Goal: Find specific page/section: Find specific page/section

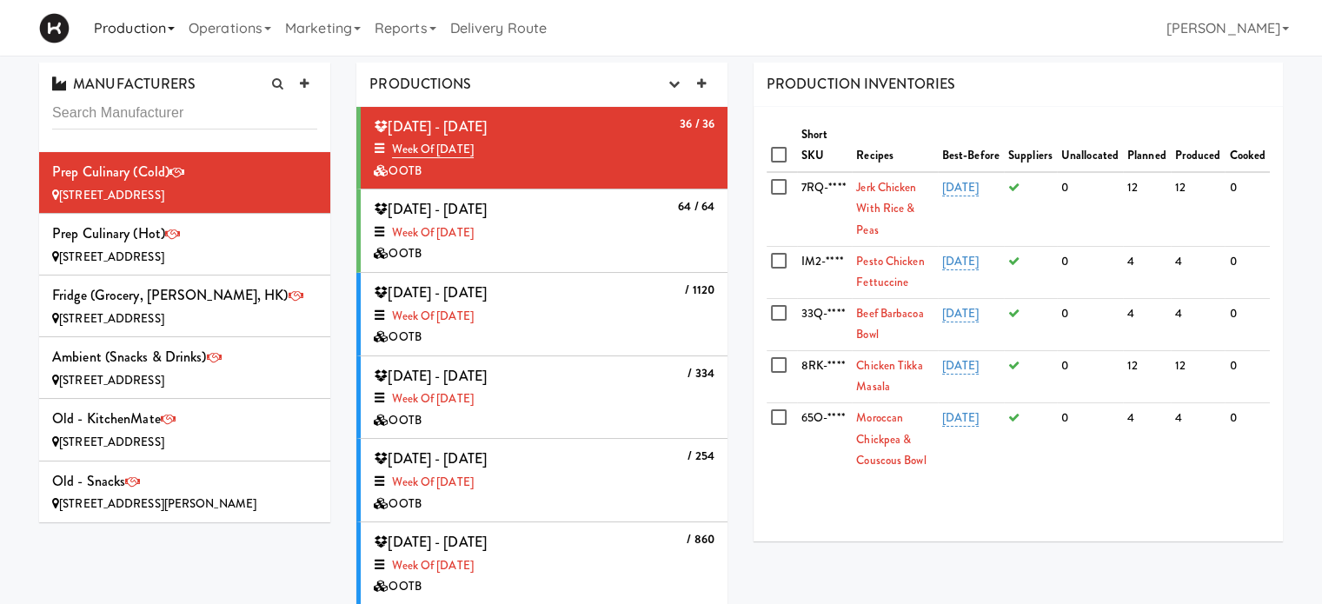
click at [136, 34] on link "Production" at bounding box center [134, 28] width 95 height 56
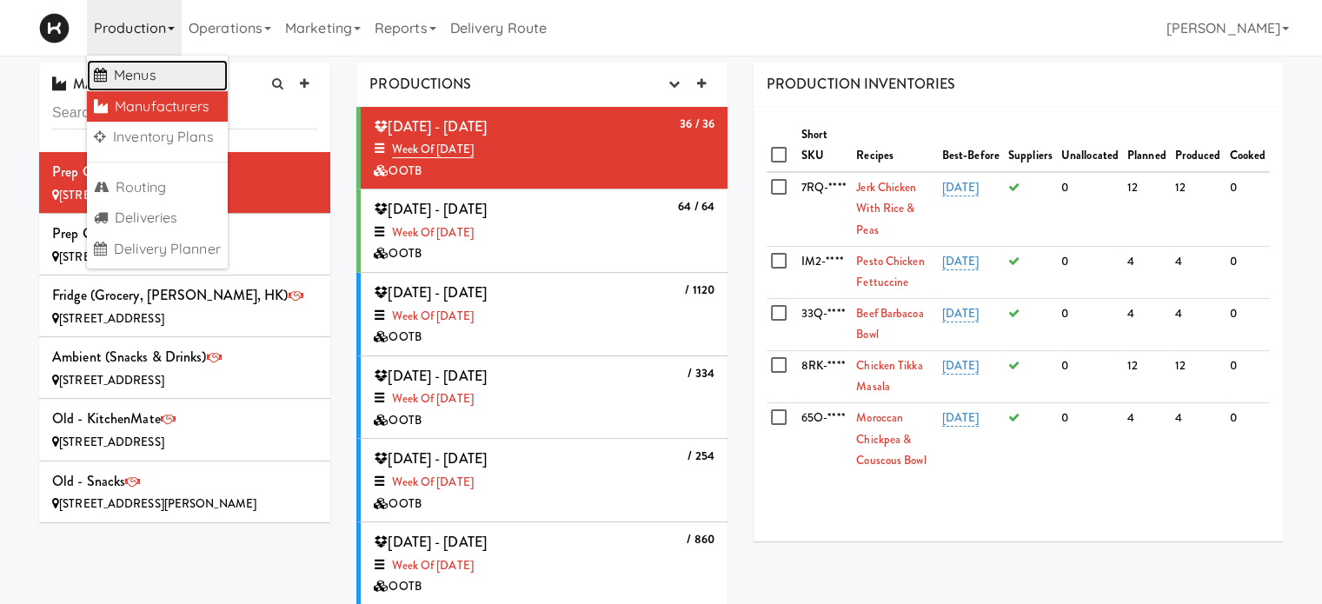
click at [136, 78] on link "Menus" at bounding box center [157, 75] width 141 height 31
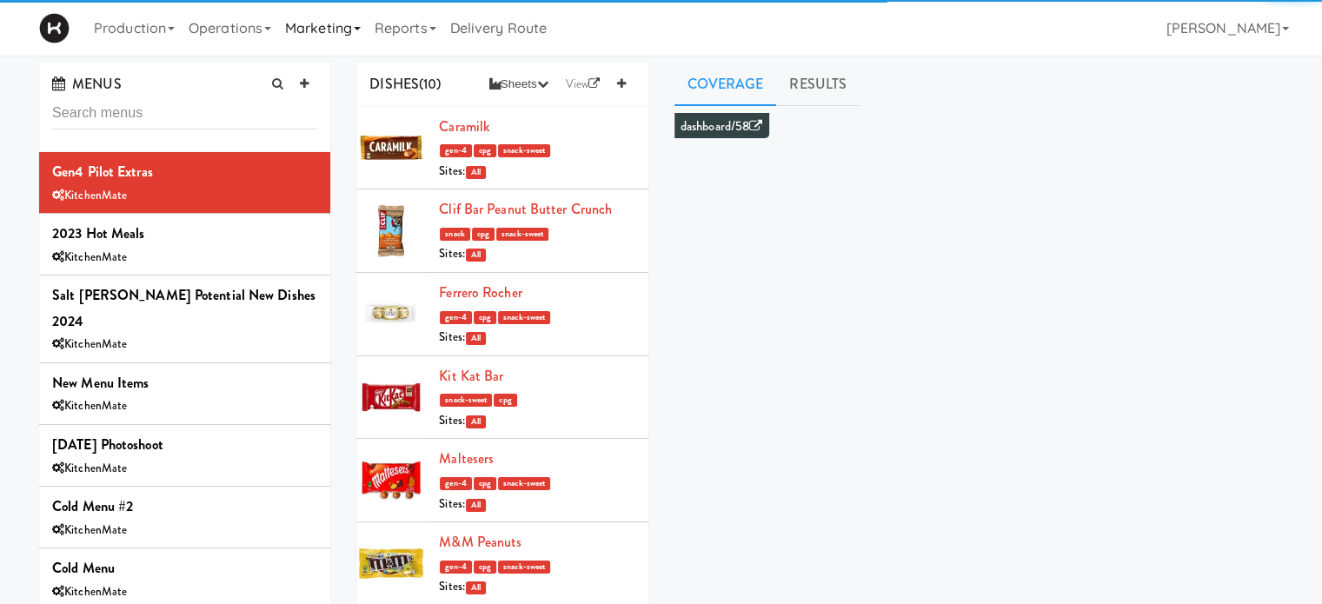
click at [329, 37] on link "Marketing" at bounding box center [323, 28] width 90 height 56
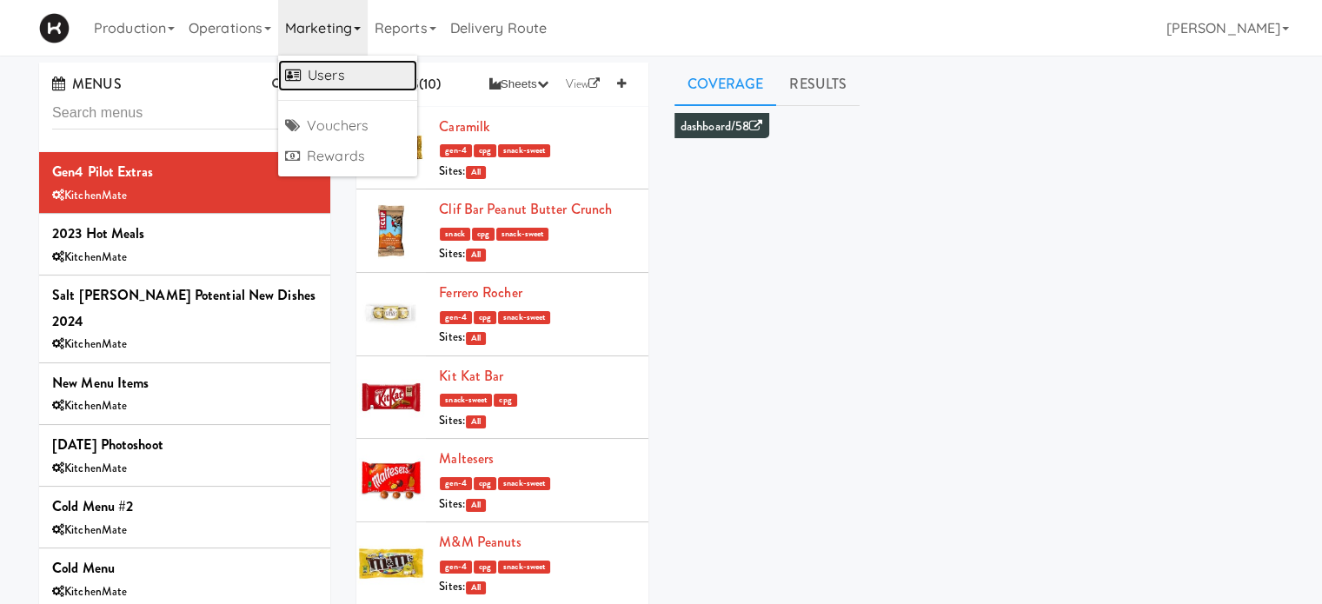
click at [332, 76] on link "Users" at bounding box center [347, 75] width 139 height 31
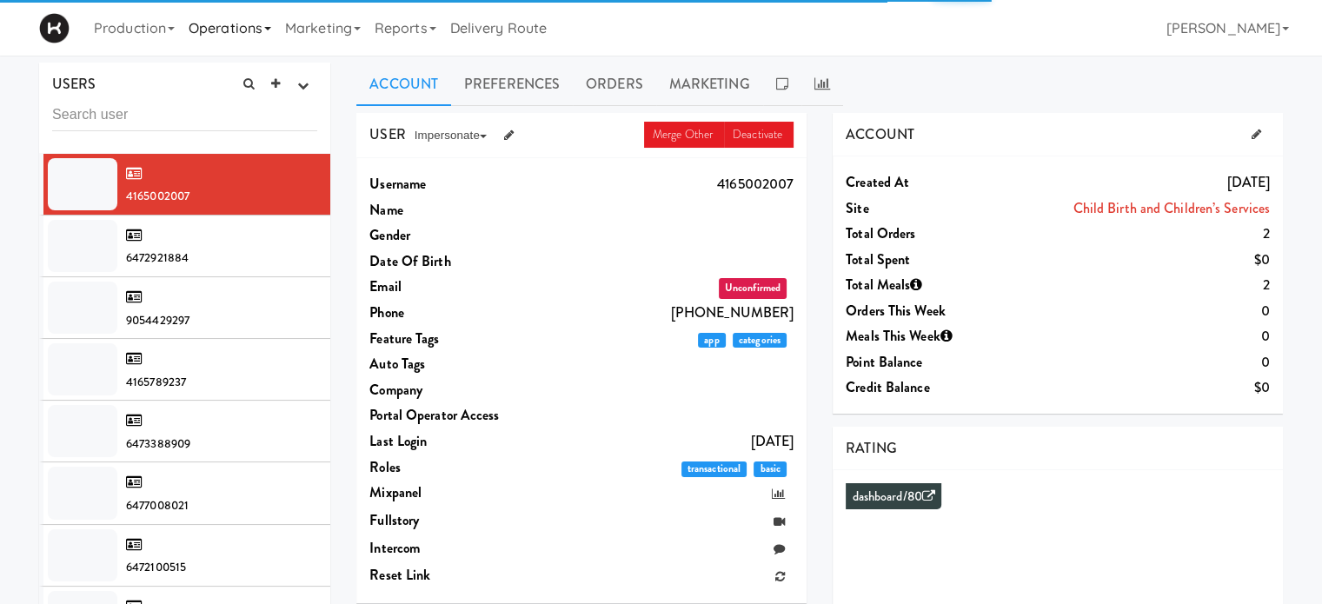
click at [242, 27] on link "Operations" at bounding box center [230, 28] width 96 height 56
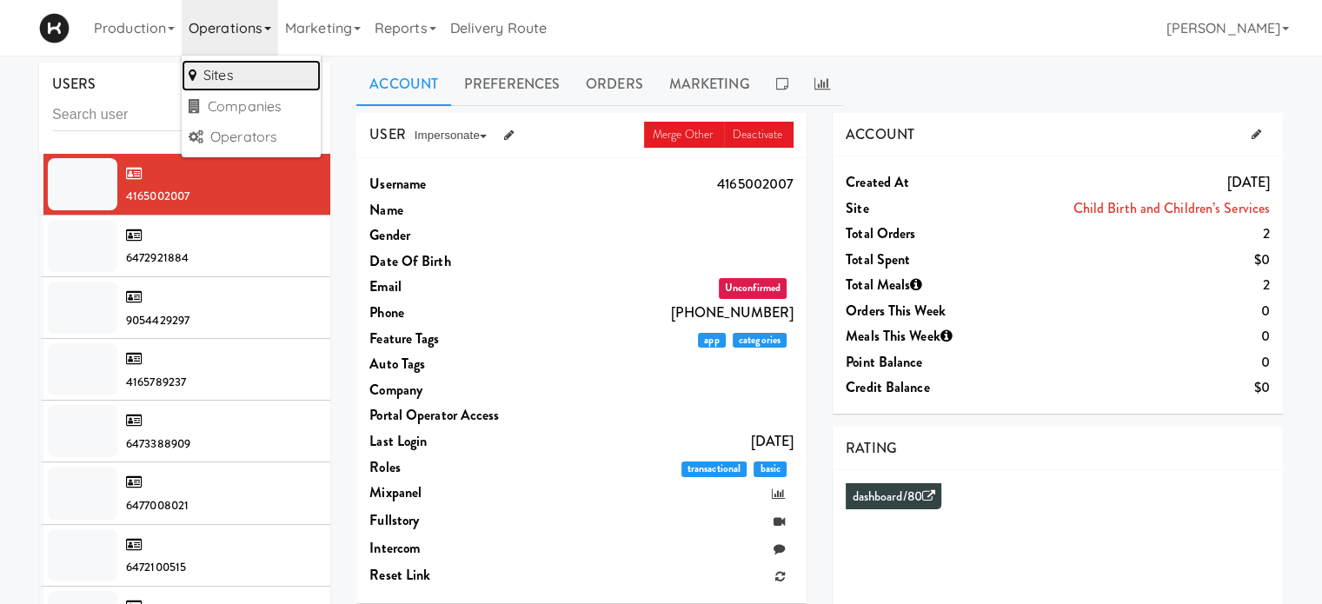
click at [242, 66] on link "Sites" at bounding box center [251, 75] width 139 height 31
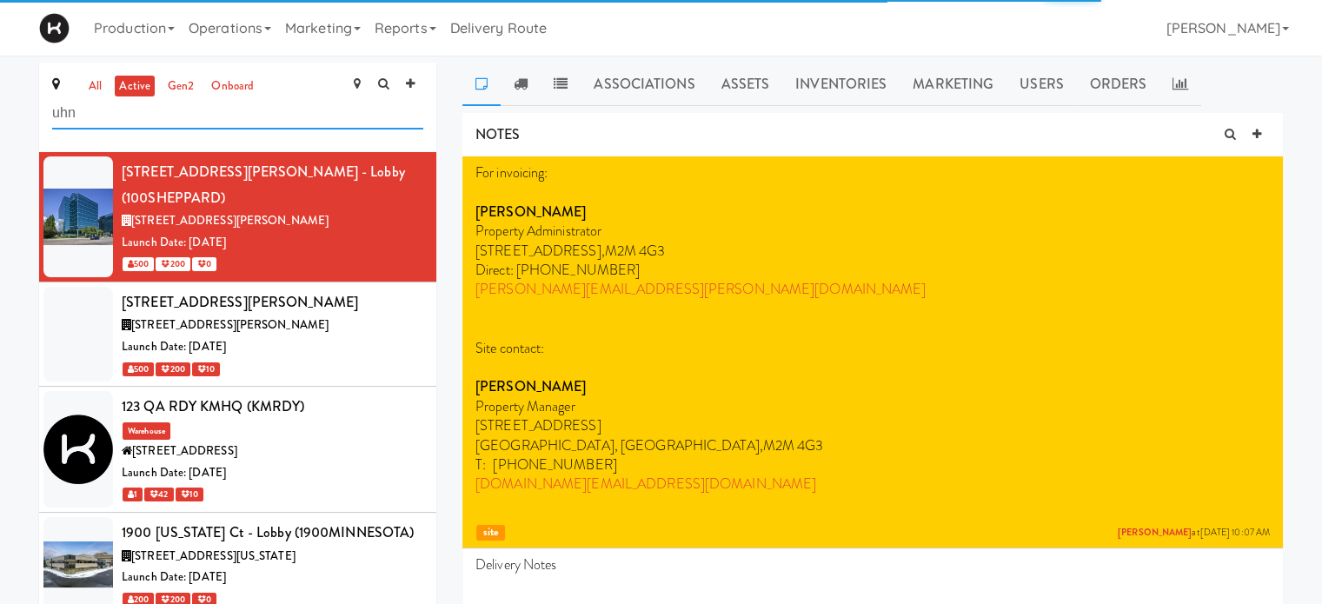
type input "uhn"
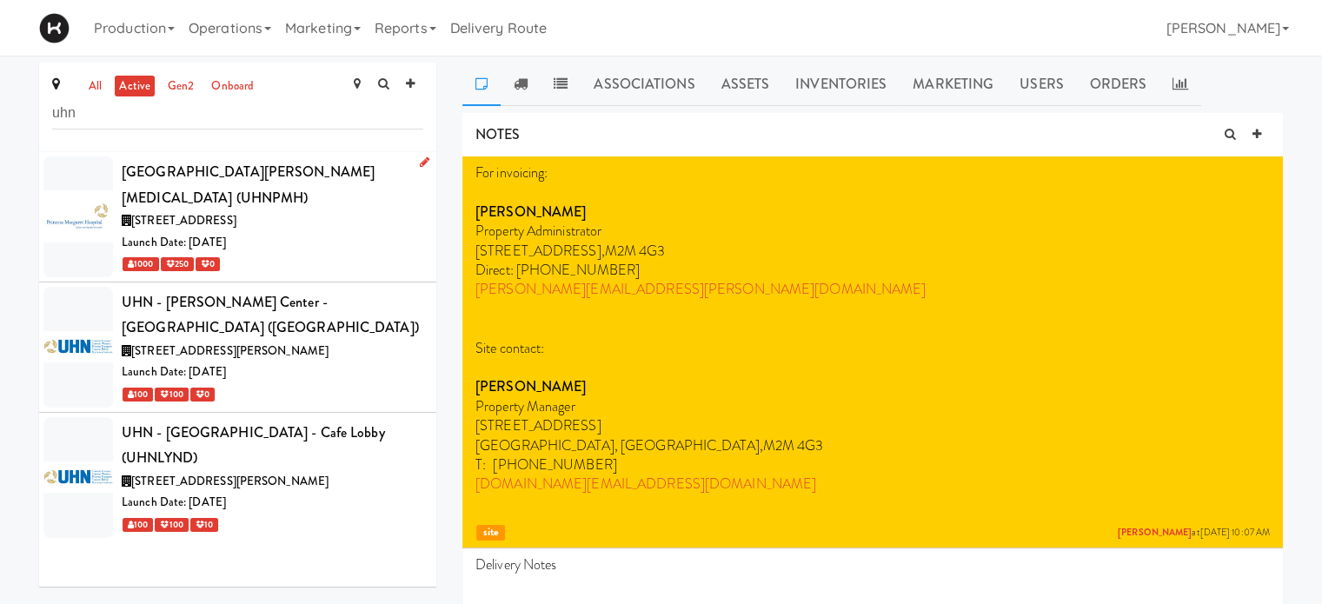
click at [372, 253] on div "1000 250 0" at bounding box center [273, 264] width 302 height 22
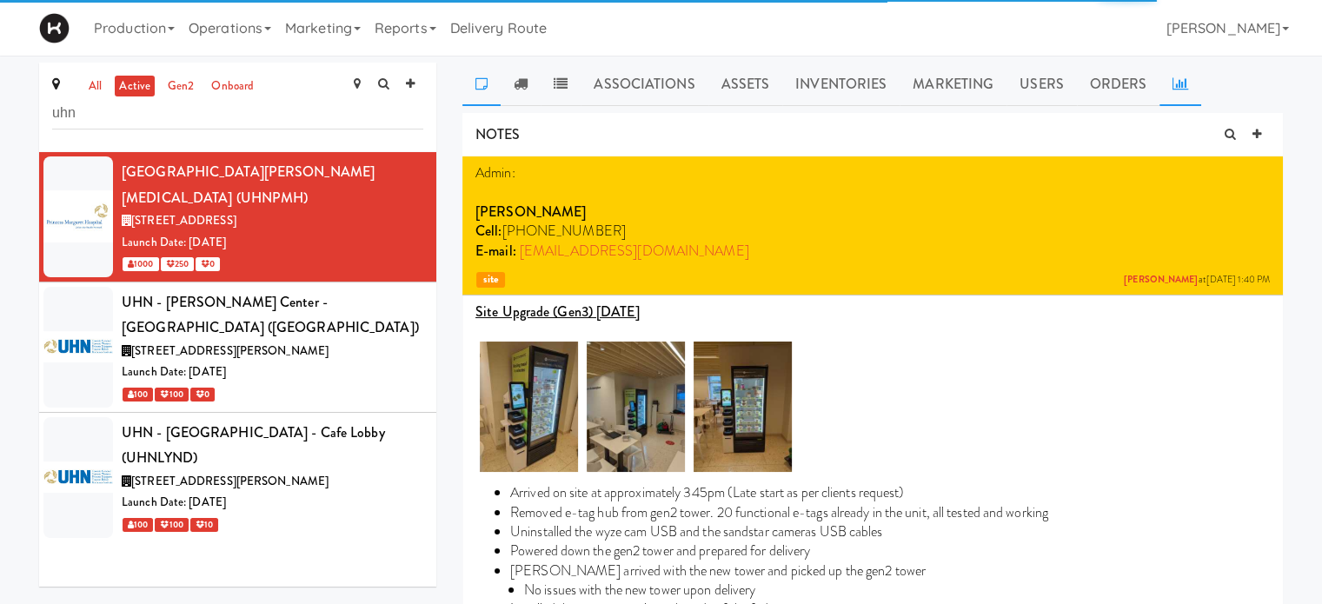
click at [1175, 83] on icon at bounding box center [1180, 83] width 16 height 14
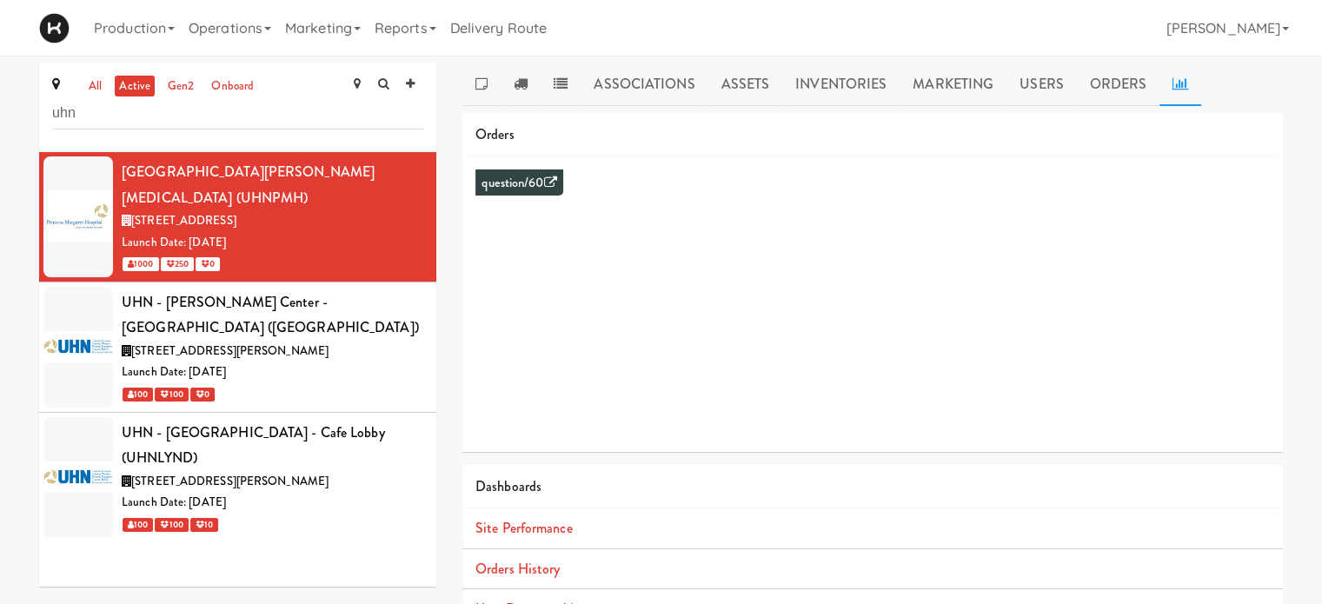
scroll to position [158, 0]
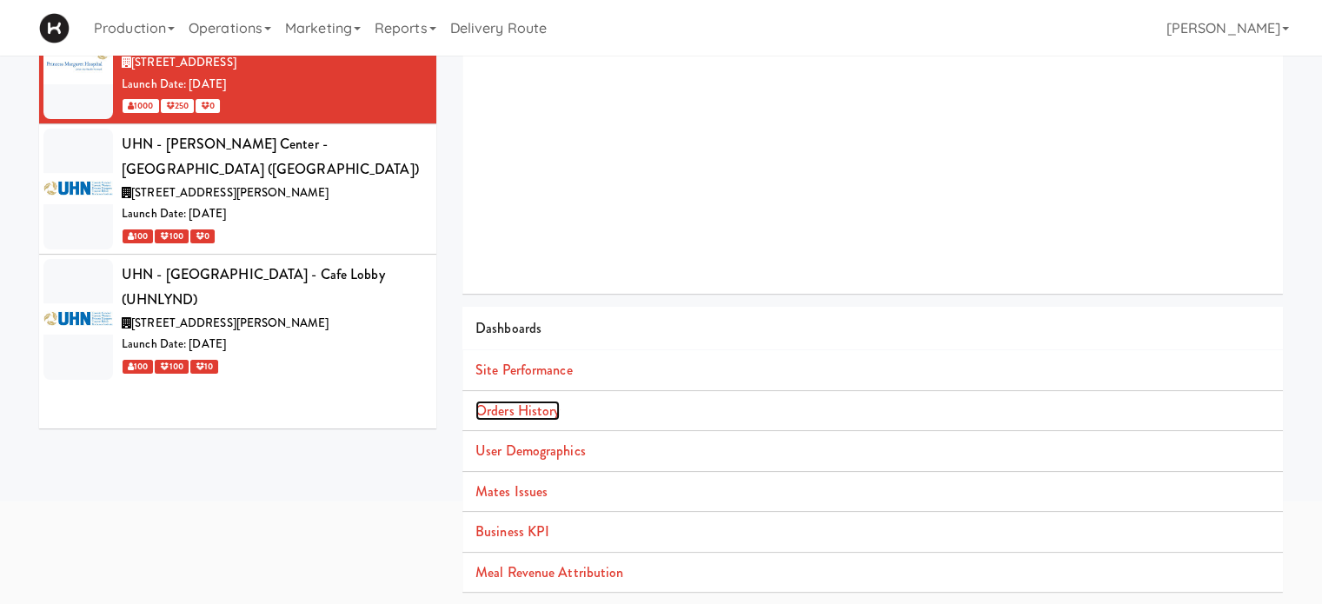
click at [526, 410] on link "Orders History" at bounding box center [517, 411] width 84 height 20
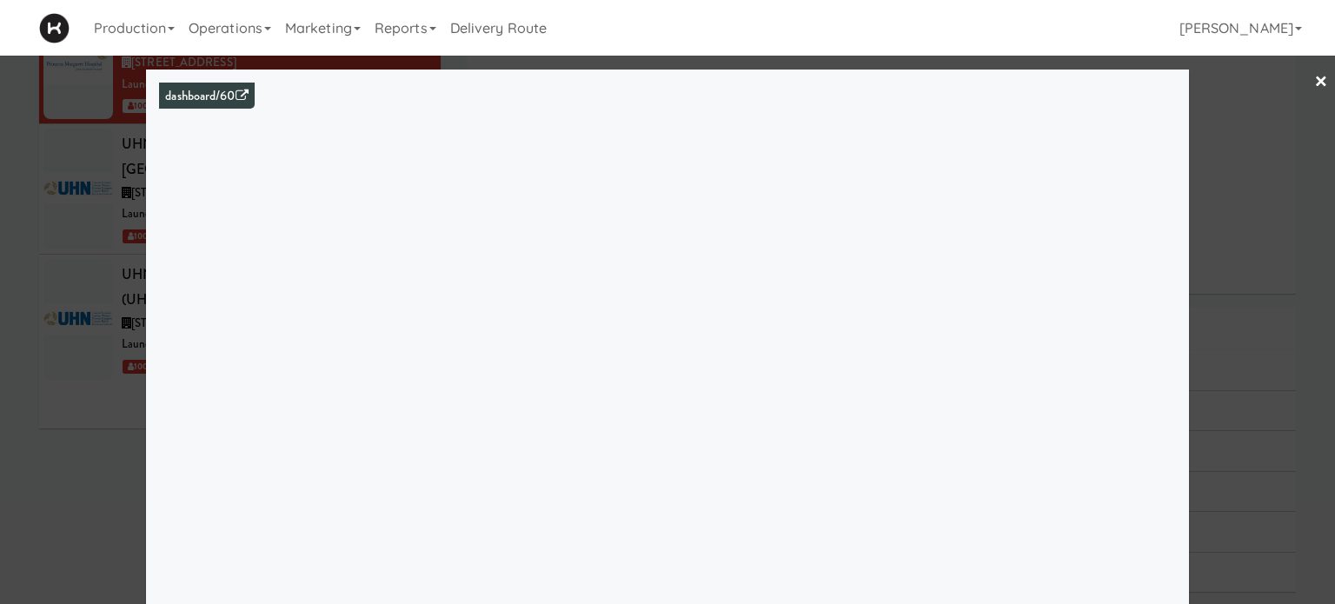
click at [1314, 83] on link "×" at bounding box center [1321, 83] width 14 height 54
